Goal: Transaction & Acquisition: Purchase product/service

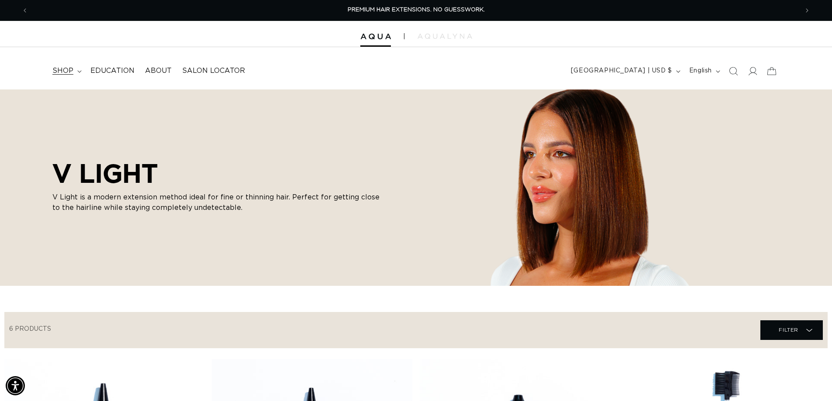
click at [65, 69] on span "shop" at bounding box center [62, 70] width 21 height 9
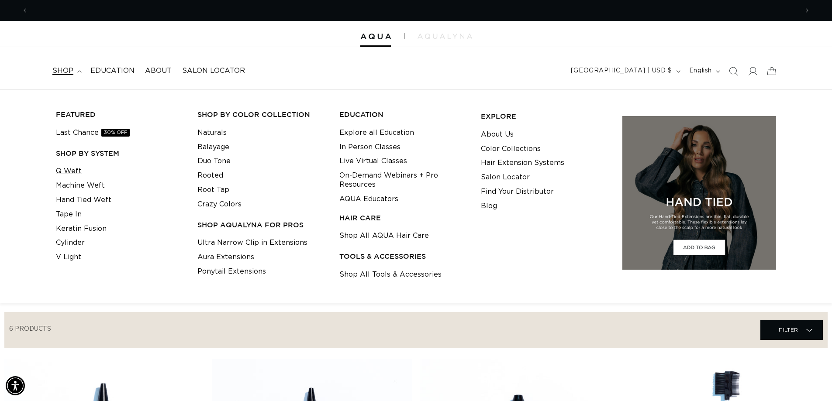
scroll to position [0, 1539]
click at [71, 172] on link "Q Weft" at bounding box center [69, 171] width 26 height 14
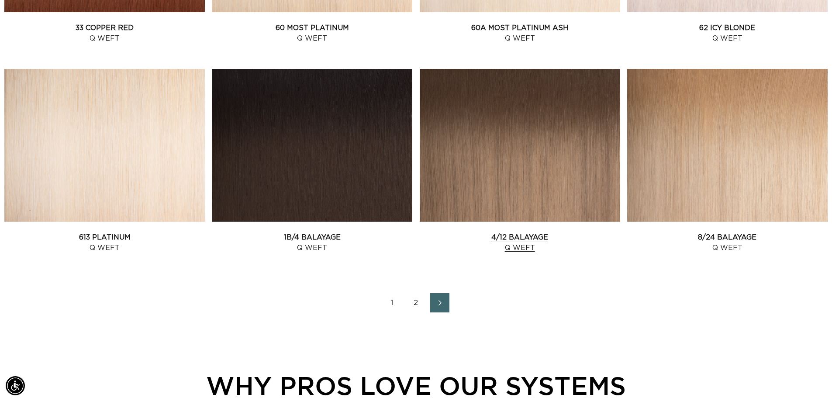
scroll to position [1135, 0]
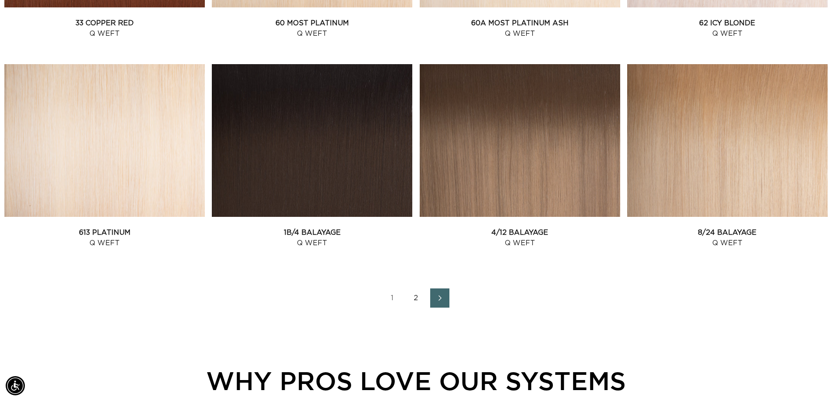
click at [414, 295] on link "2" at bounding box center [415, 298] width 19 height 19
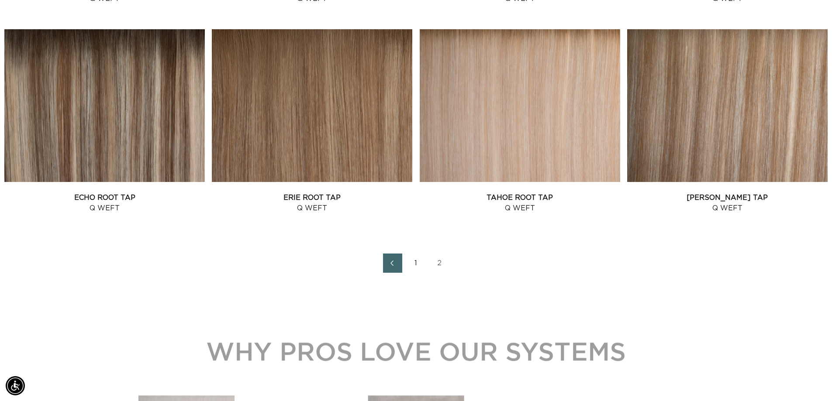
scroll to position [960, 0]
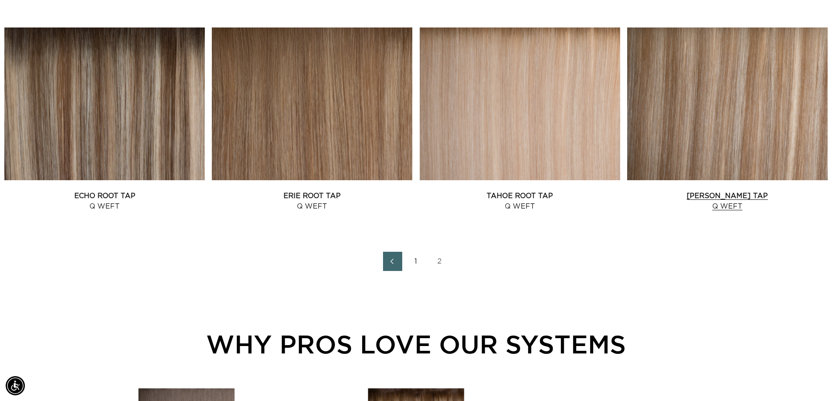
click at [709, 198] on link "Victoria Root Tap Q Weft" at bounding box center [727, 201] width 200 height 21
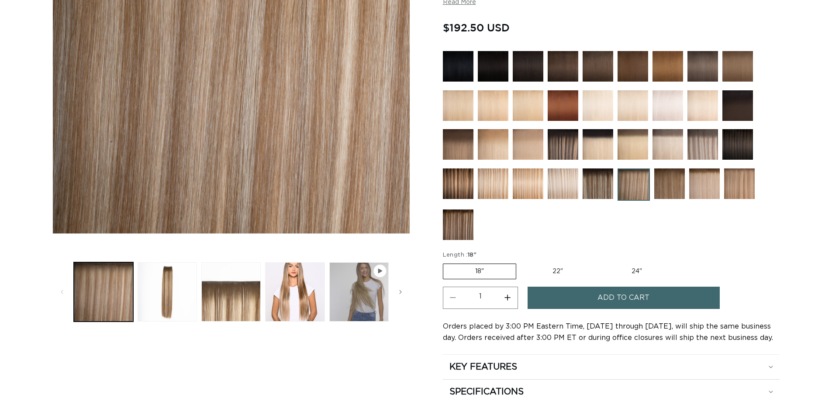
scroll to position [218, 0]
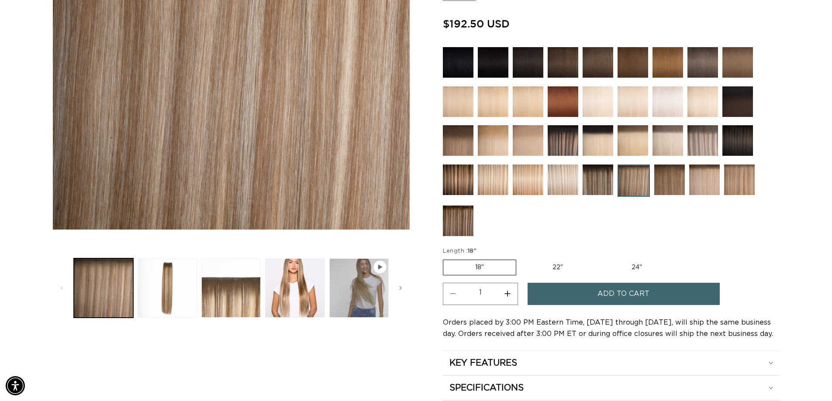
click at [565, 264] on label "22" Variant sold out or unavailable" at bounding box center [557, 267] width 74 height 15
click at [521, 258] on input "22" Variant sold out or unavailable" at bounding box center [520, 258] width 0 height 0
radio input "true"
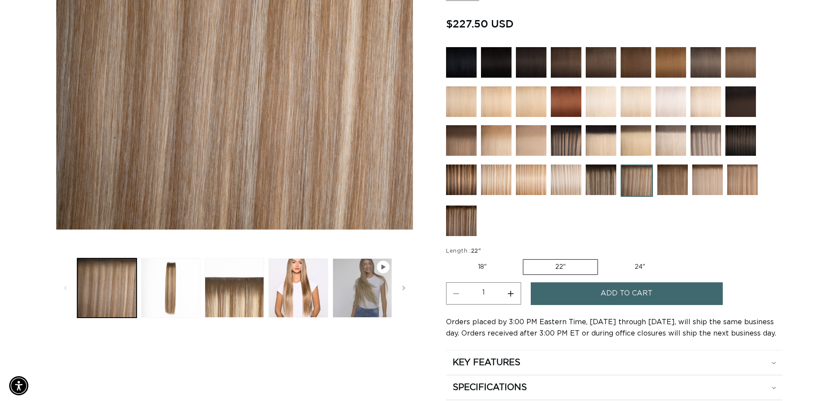
scroll to position [0, 770]
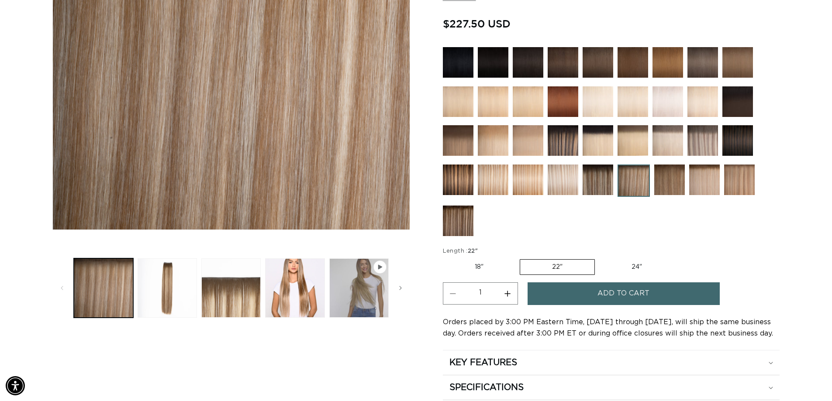
click at [673, 292] on button "Add to cart" at bounding box center [623, 293] width 192 height 22
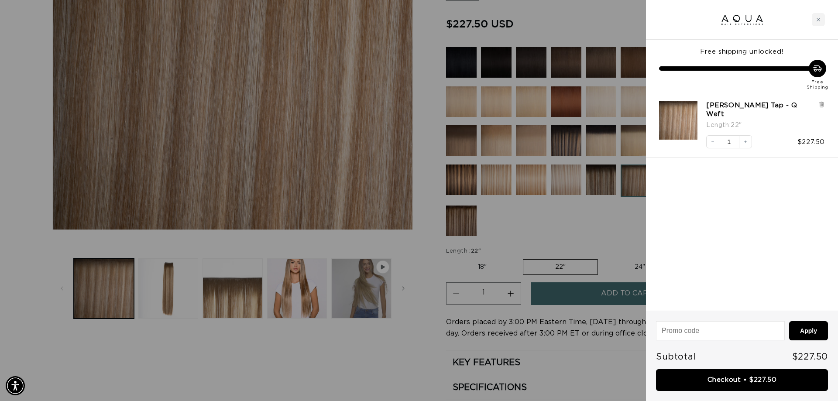
scroll to position [0, 1552]
click at [575, 234] on div at bounding box center [419, 200] width 838 height 401
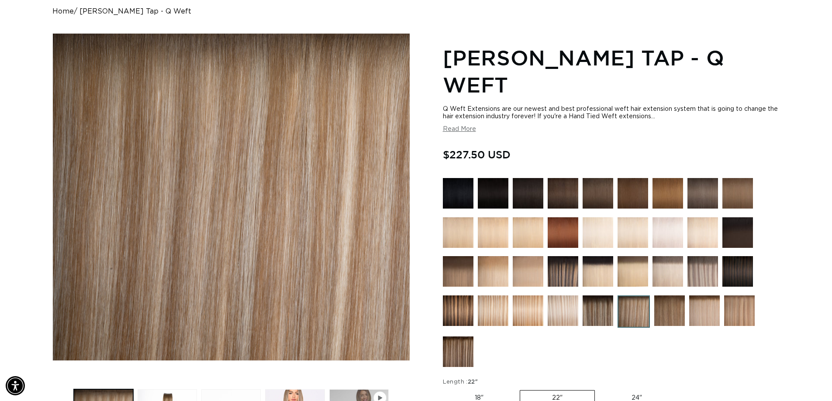
scroll to position [0, 770]
click at [562, 268] on img at bounding box center [562, 271] width 31 height 31
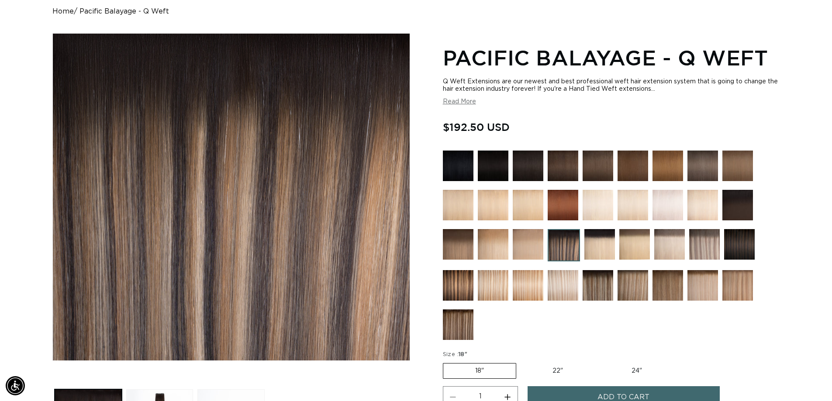
click at [592, 290] on img at bounding box center [597, 285] width 31 height 31
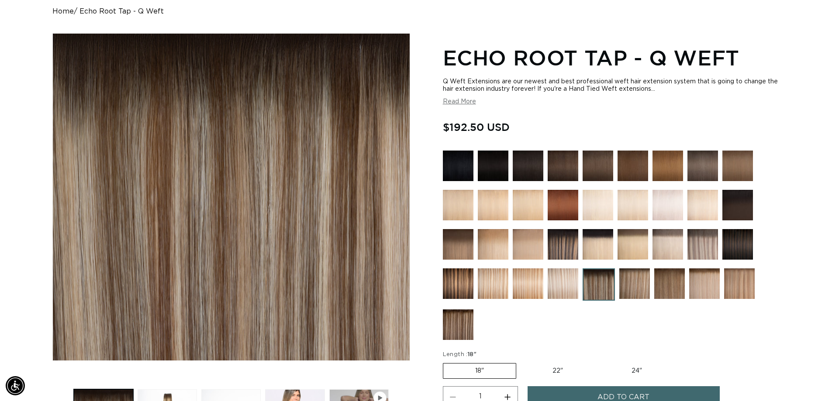
scroll to position [0, 770]
click at [459, 244] on img at bounding box center [458, 244] width 31 height 31
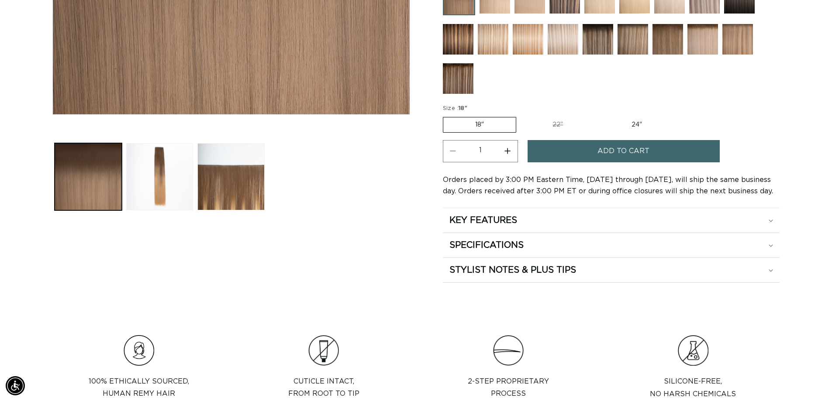
scroll to position [349, 0]
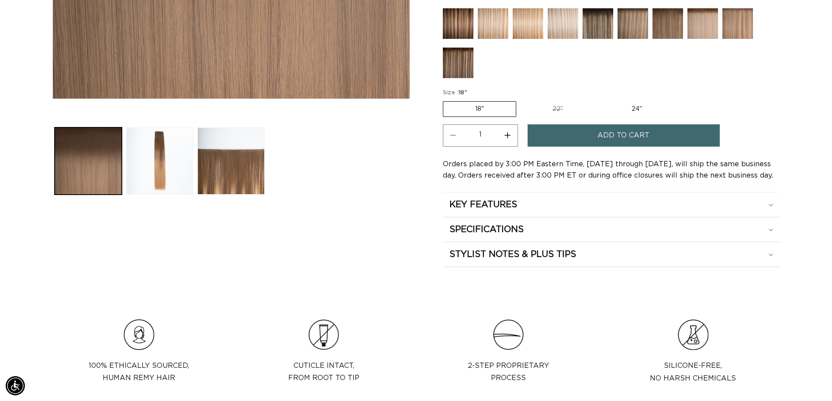
click at [560, 107] on label "22" Variant sold out or unavailable" at bounding box center [557, 109] width 74 height 15
click at [521, 100] on input "22" Variant sold out or unavailable" at bounding box center [520, 100] width 0 height 0
radio input "true"
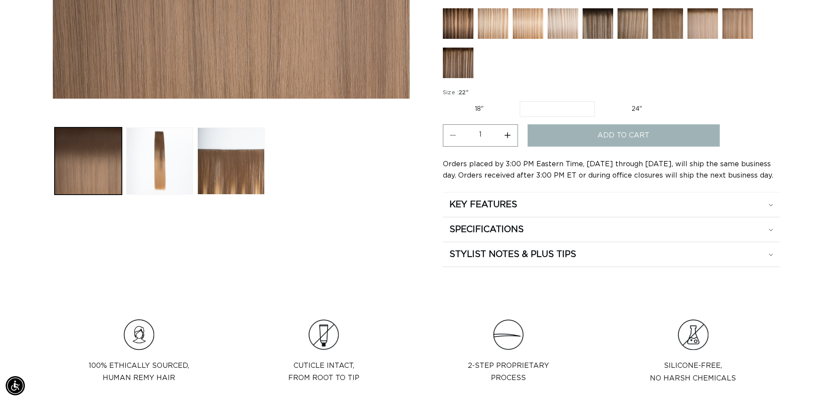
scroll to position [0, 1539]
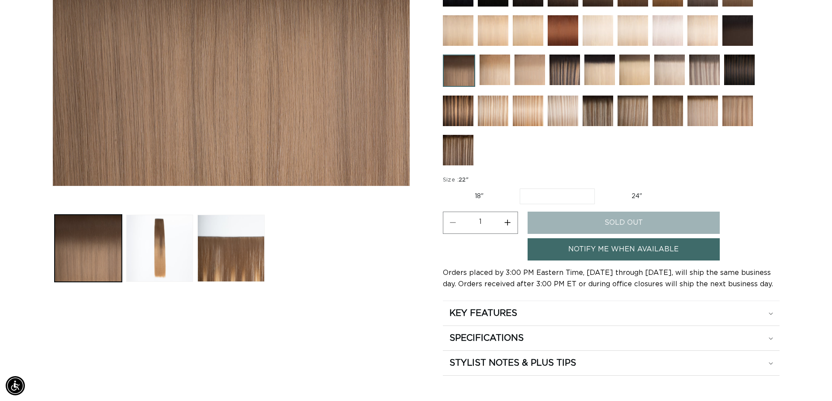
click at [778, 96] on div at bounding box center [611, 72] width 337 height 193
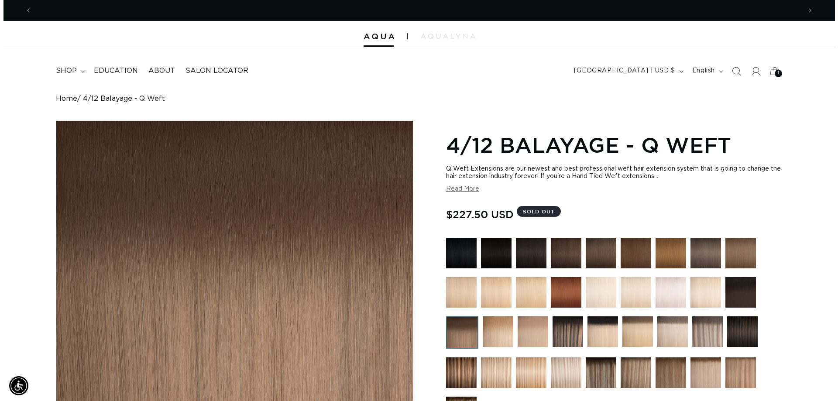
scroll to position [0, 770]
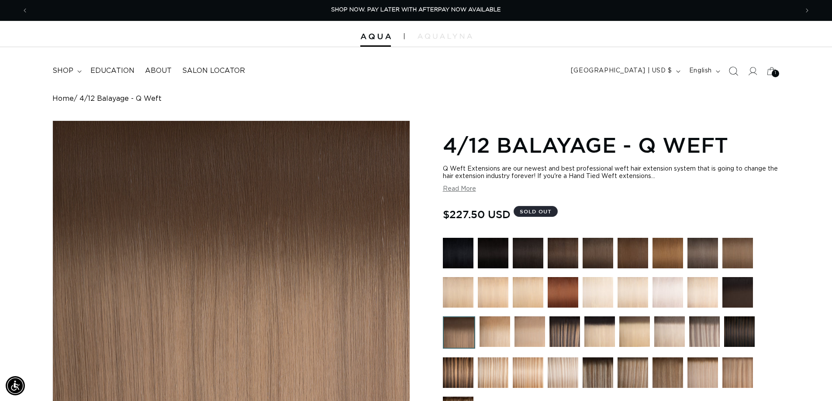
click at [731, 69] on icon "Search" at bounding box center [732, 70] width 9 height 9
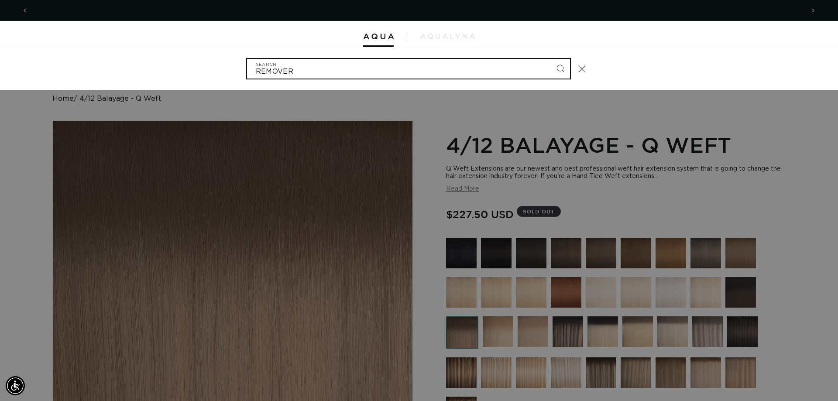
scroll to position [0, 1552]
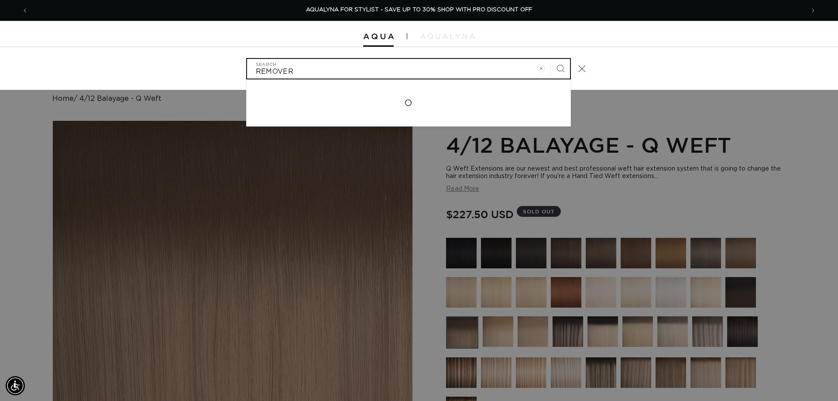
type input "REMOVER"
click at [551, 59] on button "Search" at bounding box center [560, 68] width 19 height 19
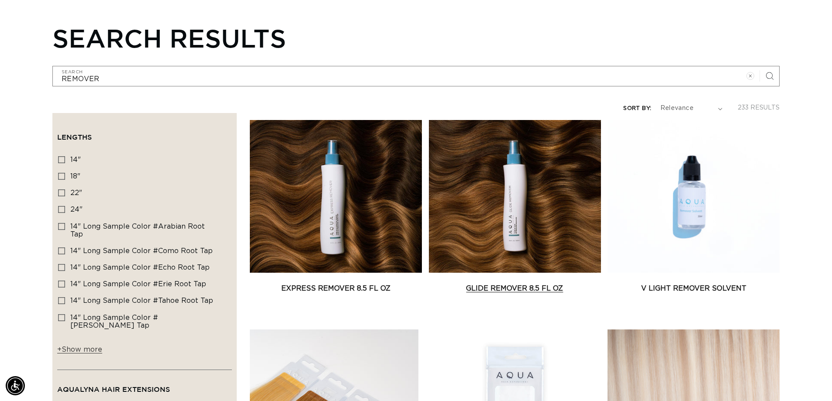
scroll to position [0, 770]
click at [514, 288] on link "Glide Remover 8.5 fl oz" at bounding box center [515, 288] width 172 height 10
click at [514, 283] on link "Glide Remover 8.5 fl oz" at bounding box center [515, 288] width 172 height 10
